Goal: Task Accomplishment & Management: Manage account settings

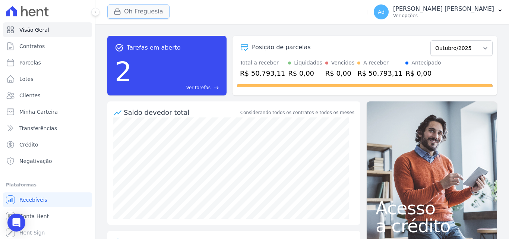
click at [131, 8] on button "Oh Freguesia" at bounding box center [138, 11] width 62 height 14
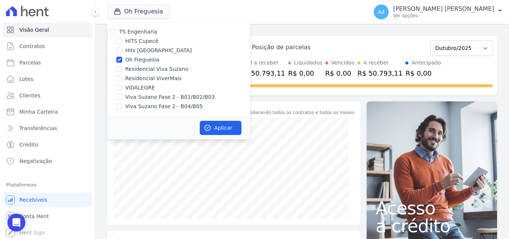
click at [145, 48] on label "Hits [GEOGRAPHIC_DATA]" at bounding box center [158, 51] width 67 height 8
click at [122, 48] on input "Hits [GEOGRAPHIC_DATA]" at bounding box center [119, 50] width 6 height 6
checkbox input "true"
drag, startPoint x: 120, startPoint y: 58, endPoint x: 130, endPoint y: 70, distance: 15.3
click at [123, 63] on div "Oh Freguesia" at bounding box center [178, 60] width 143 height 8
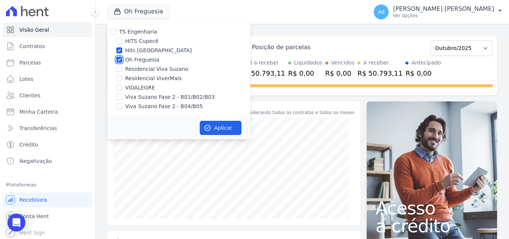
click at [120, 60] on input "Oh Freguesia" at bounding box center [119, 60] width 6 height 6
checkbox input "false"
click at [219, 130] on button "Aplicar" at bounding box center [221, 128] width 42 height 14
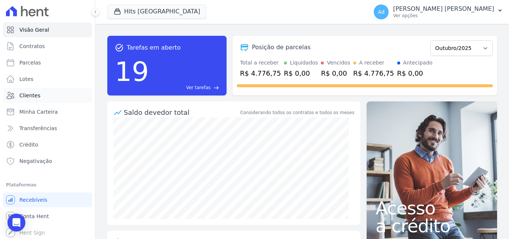
click at [37, 95] on span "Clientes" at bounding box center [29, 95] width 21 height 7
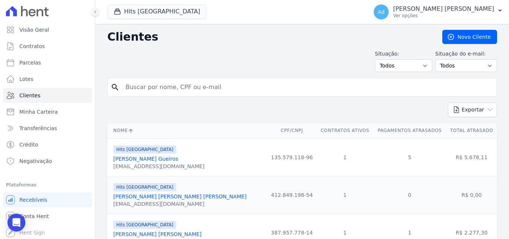
click at [147, 159] on link "[PERSON_NAME] Gueiros" at bounding box center [145, 159] width 65 height 6
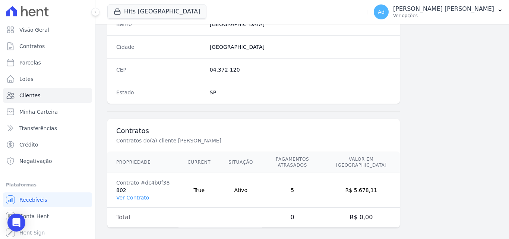
scroll to position [459, 0]
click at [135, 194] on link "Ver Contrato" at bounding box center [132, 197] width 33 height 6
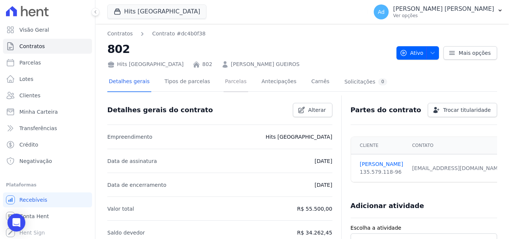
click at [224, 82] on link "Parcelas" at bounding box center [236, 82] width 25 height 20
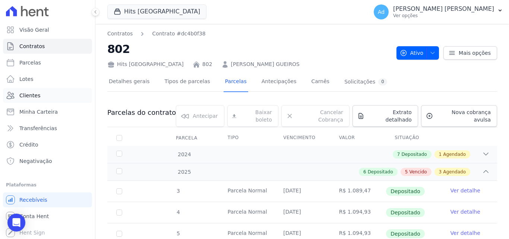
click at [31, 97] on span "Clientes" at bounding box center [29, 95] width 21 height 7
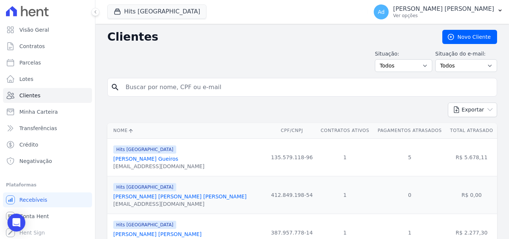
click at [149, 83] on input "search" at bounding box center [307, 87] width 373 height 15
type input "teresinha"
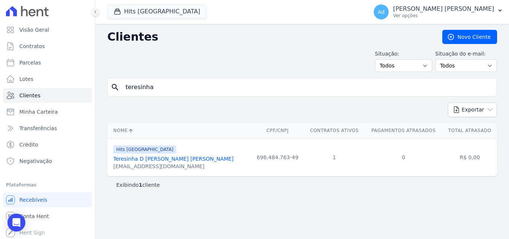
click at [168, 162] on link "Teresinha D [PERSON_NAME] [PERSON_NAME]" at bounding box center [173, 159] width 120 height 6
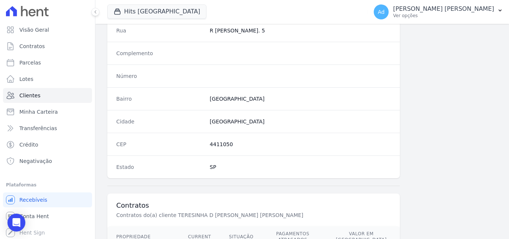
scroll to position [459, 0]
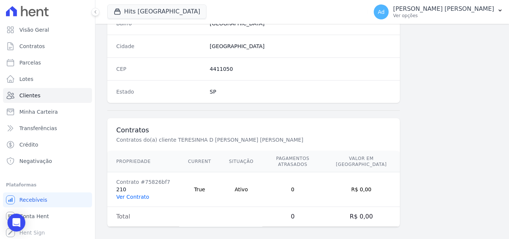
click at [142, 194] on link "Ver Contrato" at bounding box center [132, 197] width 33 height 6
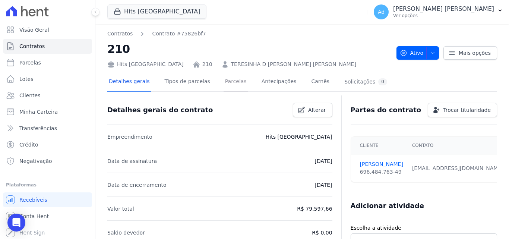
click at [224, 76] on link "Parcelas" at bounding box center [236, 82] width 25 height 20
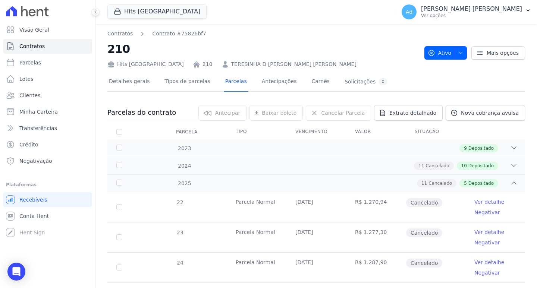
drag, startPoint x: 316, startPoint y: 208, endPoint x: 314, endPoint y: 213, distance: 5.0
click at [314, 213] on td "[DATE]" at bounding box center [316, 207] width 60 height 30
